Goal: Transaction & Acquisition: Download file/media

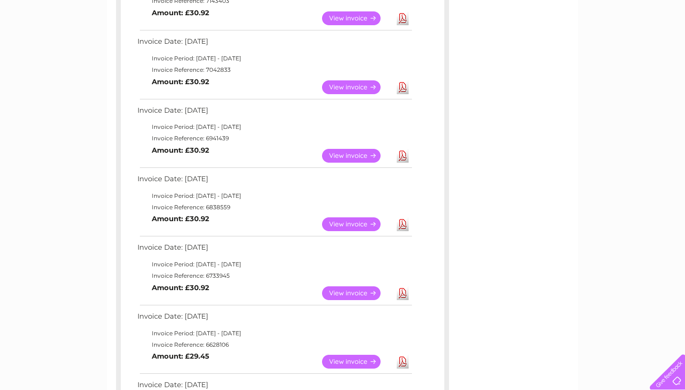
scroll to position [283, 0]
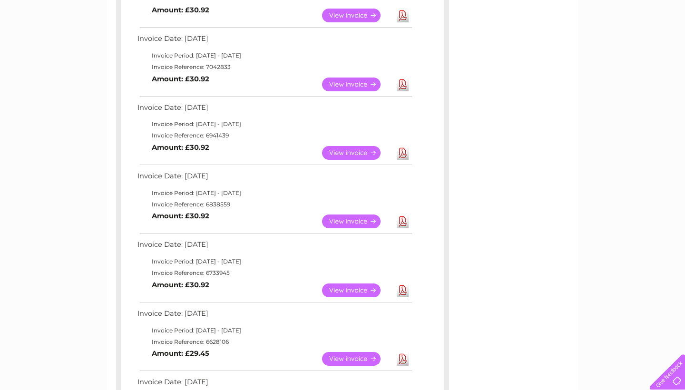
click at [407, 283] on link "Download" at bounding box center [403, 290] width 12 height 14
click at [402, 352] on link "Download" at bounding box center [403, 359] width 12 height 14
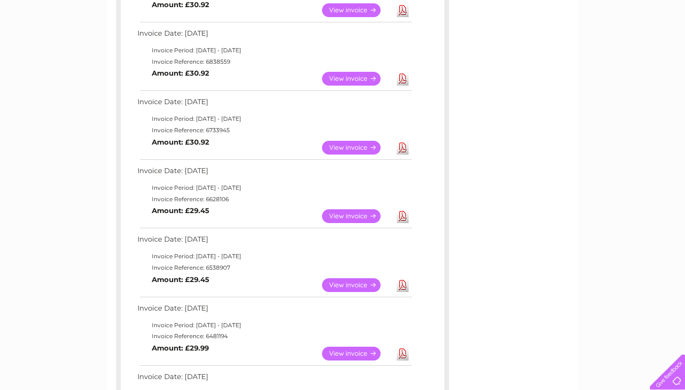
scroll to position [433, 0]
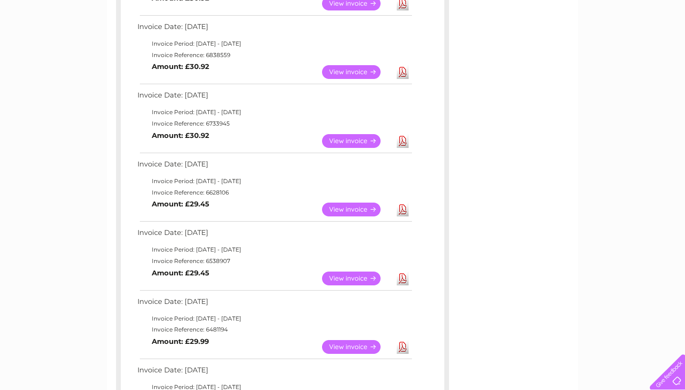
click at [404, 271] on link "Download" at bounding box center [403, 278] width 12 height 14
click at [401, 340] on link "Download" at bounding box center [403, 347] width 12 height 14
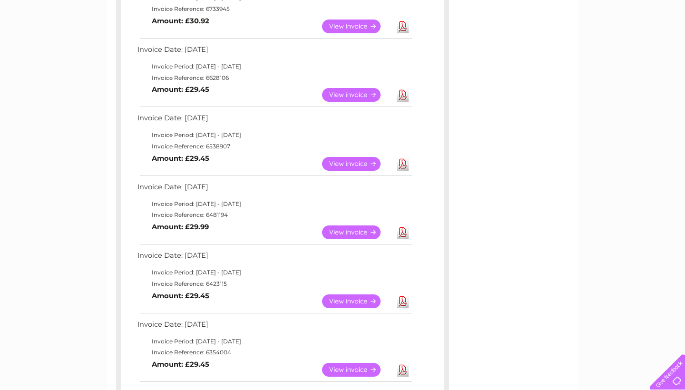
scroll to position [554, 0]
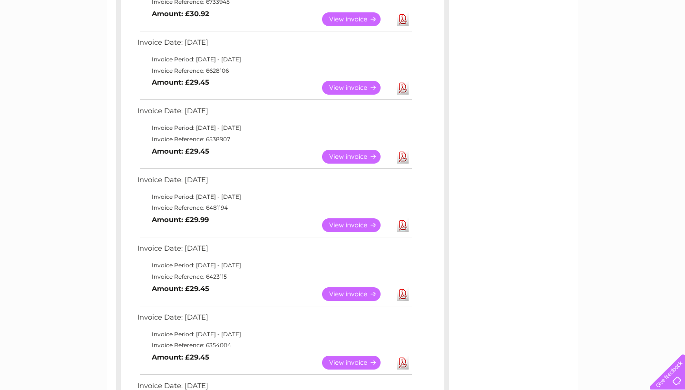
click at [405, 287] on link "Download" at bounding box center [403, 294] width 12 height 14
click at [401, 356] on link "Download" at bounding box center [403, 363] width 12 height 14
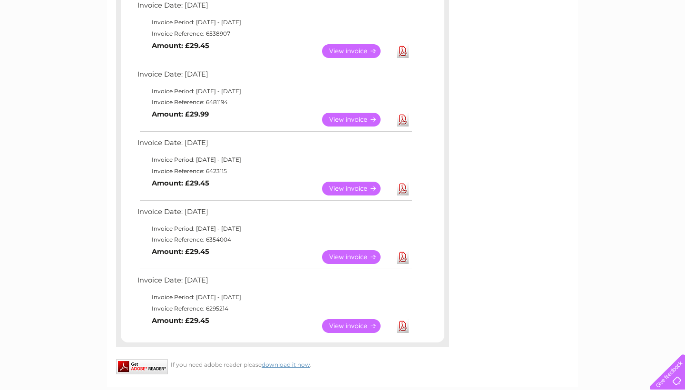
scroll to position [666, 0]
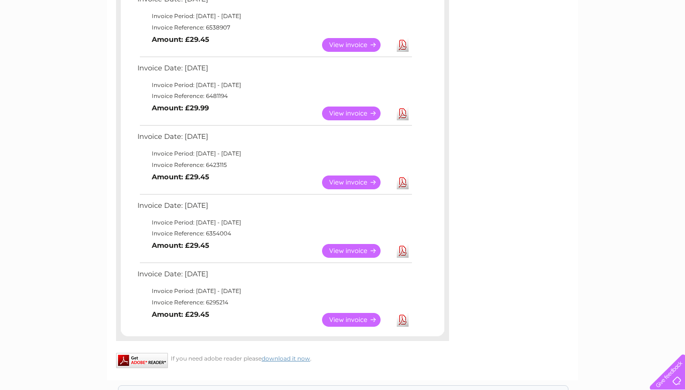
click at [405, 313] on link "Download" at bounding box center [403, 320] width 12 height 14
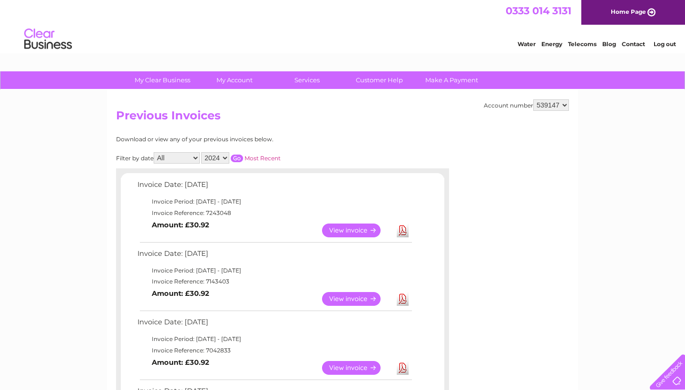
scroll to position [0, 0]
select select "2023"
click at [243, 156] on input "button" at bounding box center [237, 159] width 12 height 8
click at [405, 226] on link "Download" at bounding box center [403, 230] width 12 height 14
click at [404, 294] on link "Download" at bounding box center [403, 299] width 12 height 14
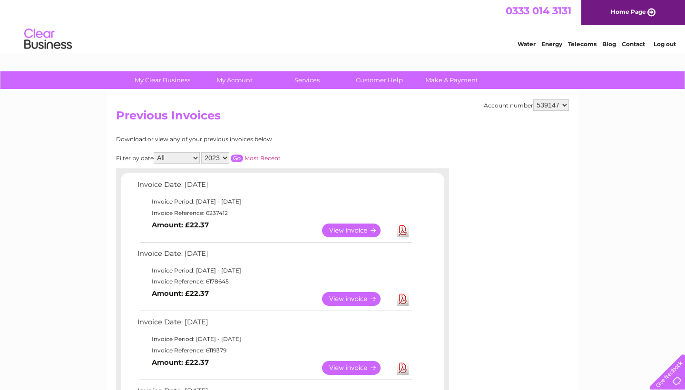
click at [401, 362] on link "Download" at bounding box center [403, 368] width 12 height 14
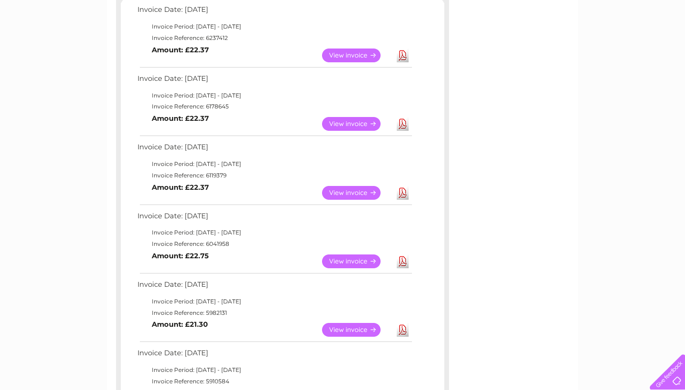
scroll to position [180, 0]
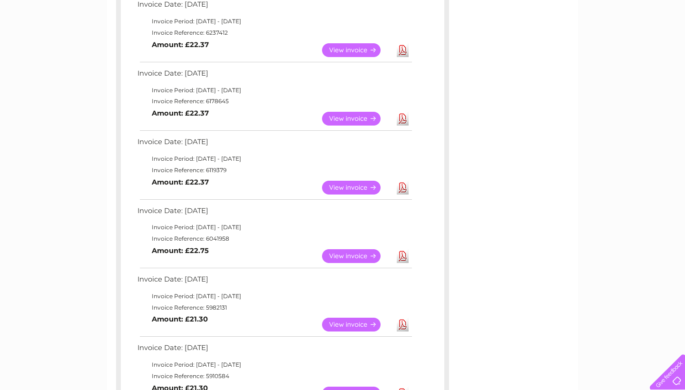
click at [403, 249] on link "Download" at bounding box center [403, 256] width 12 height 14
click at [403, 318] on link "Download" at bounding box center [403, 325] width 12 height 14
